Goal: Transaction & Acquisition: Book appointment/travel/reservation

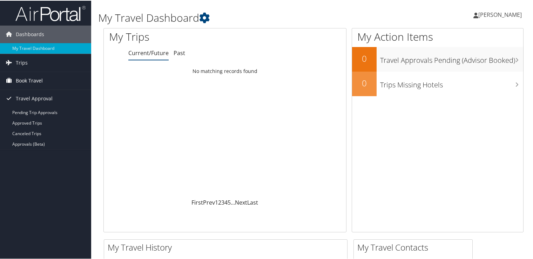
click at [39, 82] on span "Book Travel" at bounding box center [29, 80] width 27 height 18
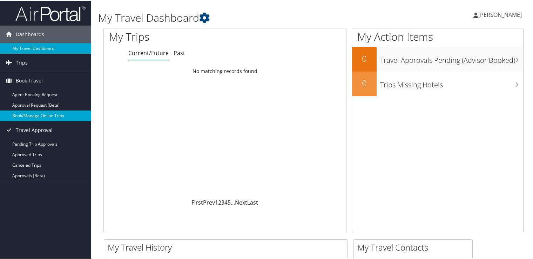
click at [38, 117] on link "Book/Manage Online Trips" at bounding box center [45, 115] width 91 height 11
